Goal: Information Seeking & Learning: Learn about a topic

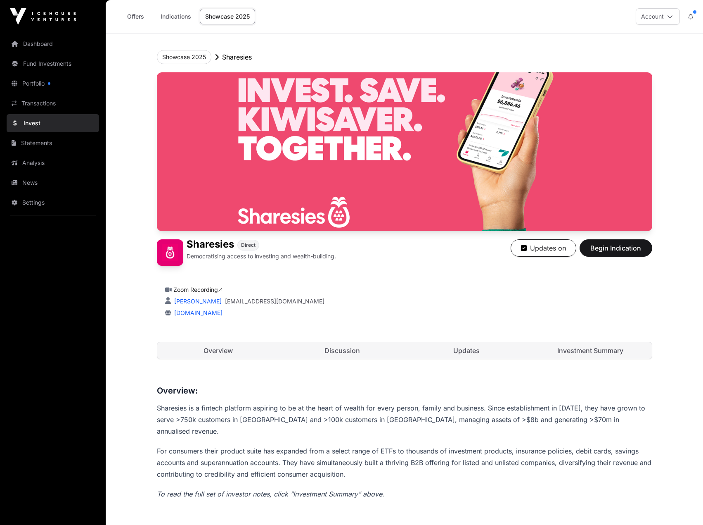
click at [214, 349] on link "Overview" at bounding box center [218, 350] width 123 height 17
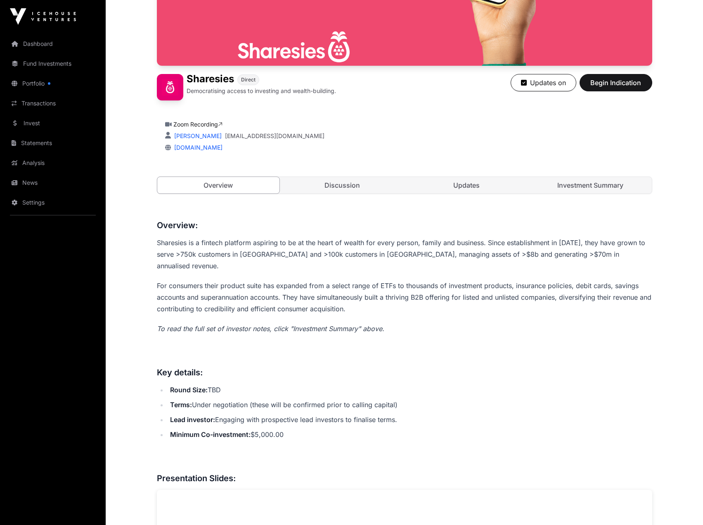
click at [320, 179] on link "Discussion" at bounding box center [342, 185] width 123 height 17
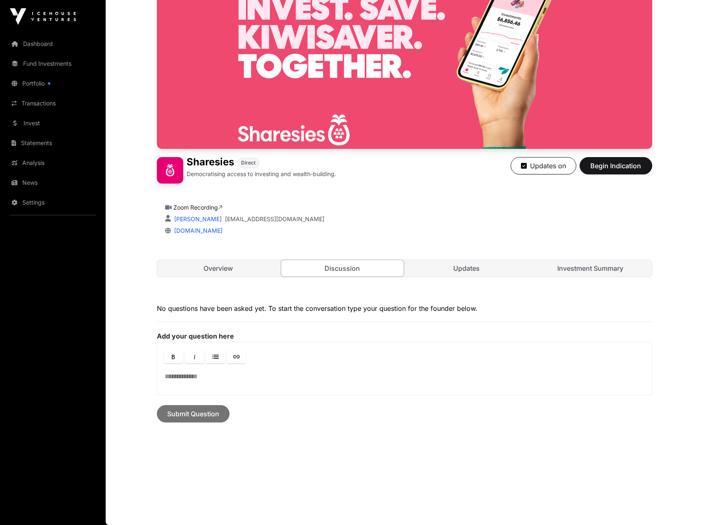
scroll to position [82, 0]
click at [477, 264] on link "Updates" at bounding box center [467, 268] width 123 height 17
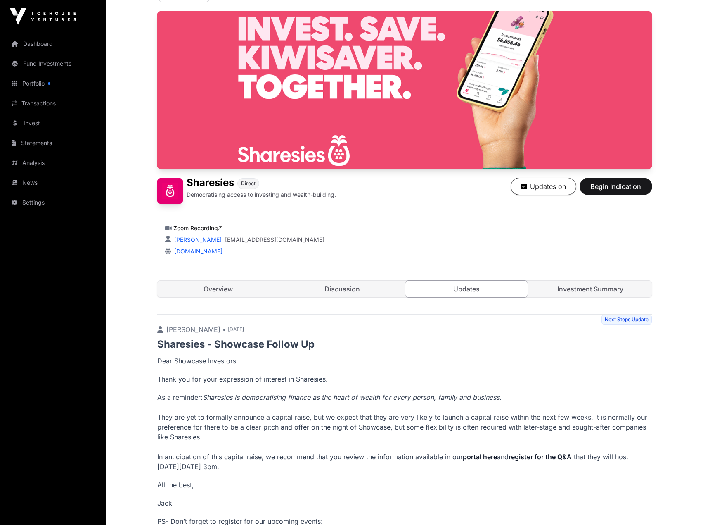
scroll to position [58, 0]
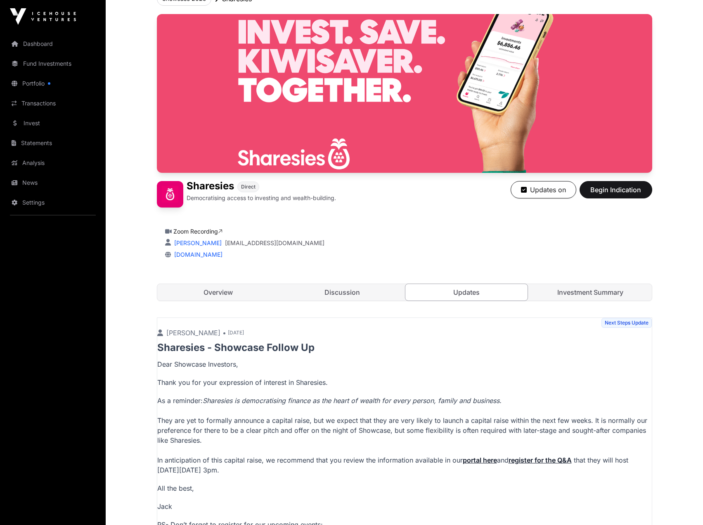
click at [582, 295] on link "Investment Summary" at bounding box center [590, 292] width 123 height 17
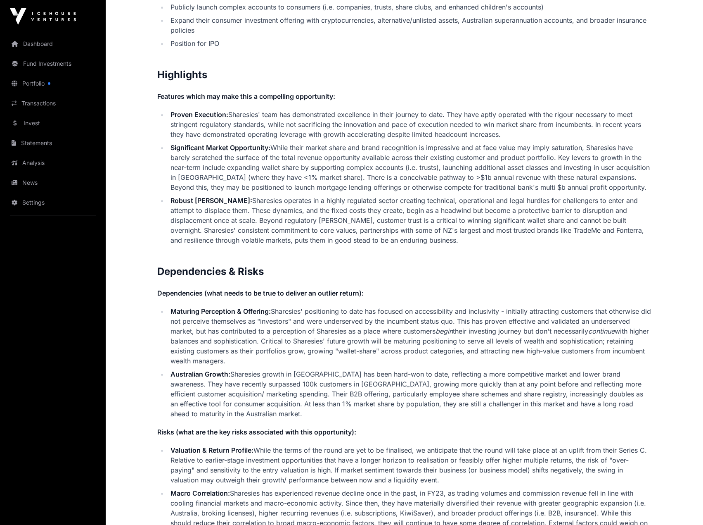
scroll to position [1934, 0]
